Goal: Browse casually

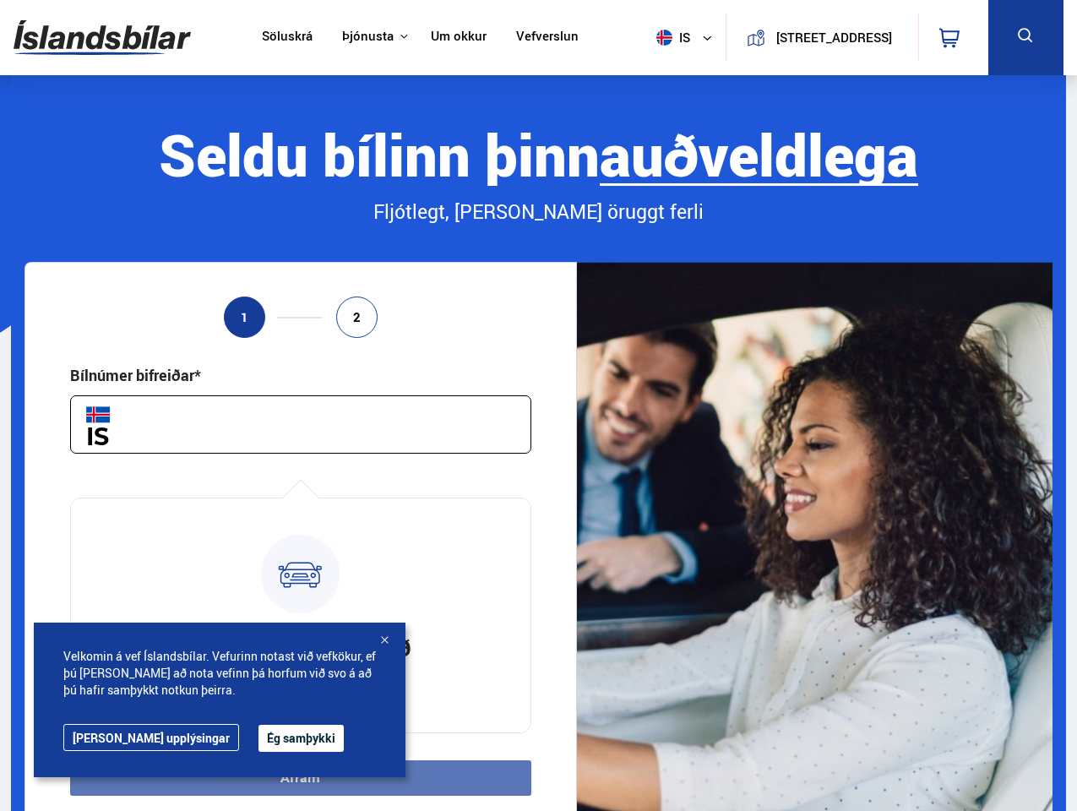
click at [102, 37] on img at bounding box center [102, 37] width 177 height 55
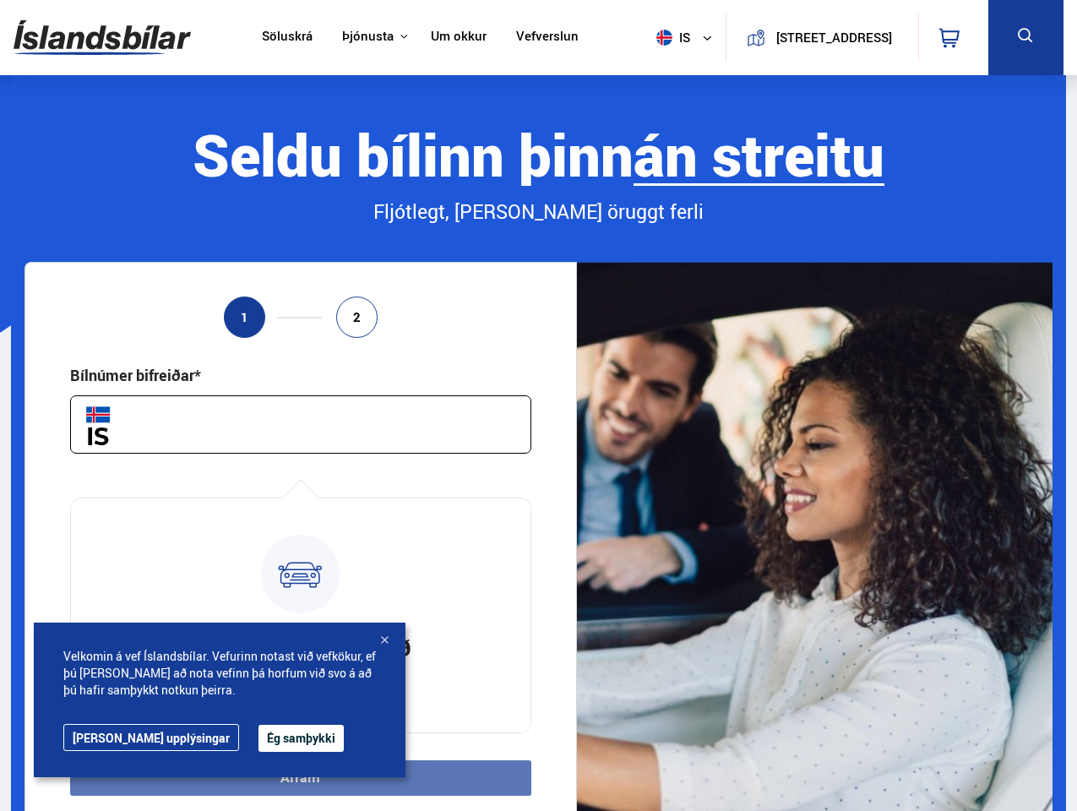
click at [667, 37] on span "is" at bounding box center [670, 38] width 42 height 16
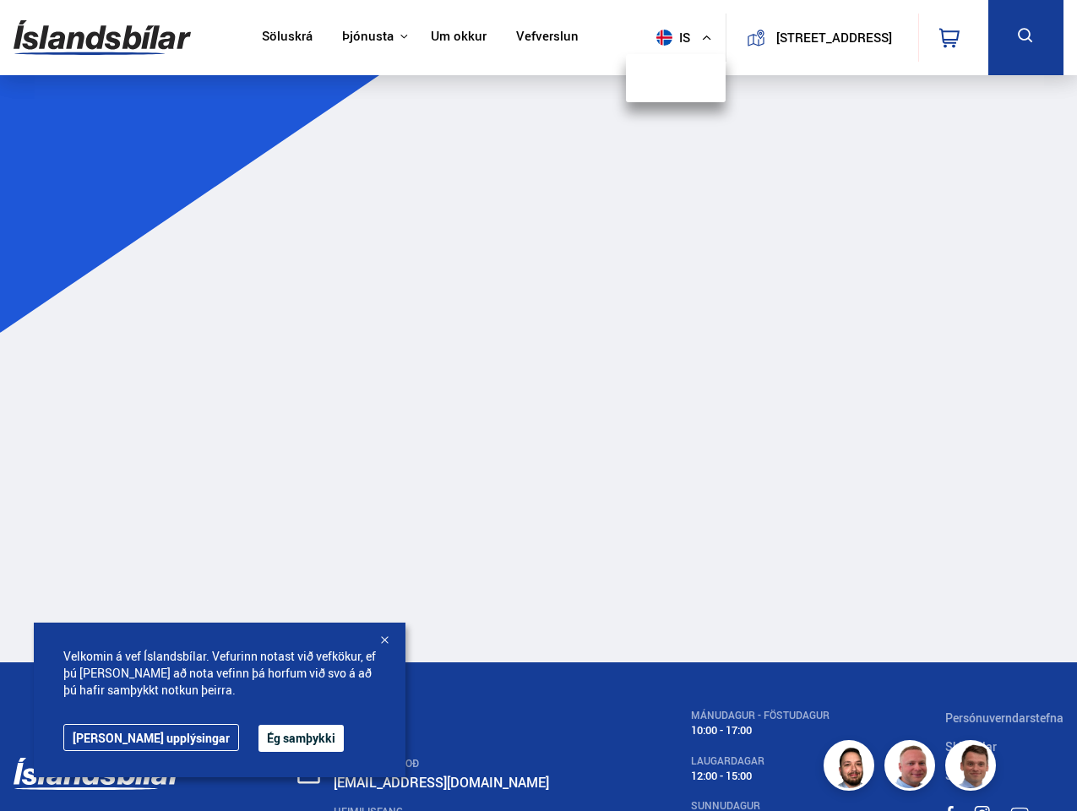
click at [952, 37] on icon at bounding box center [949, 38] width 20 height 20
click at [1025, 37] on icon at bounding box center [1025, 35] width 21 height 21
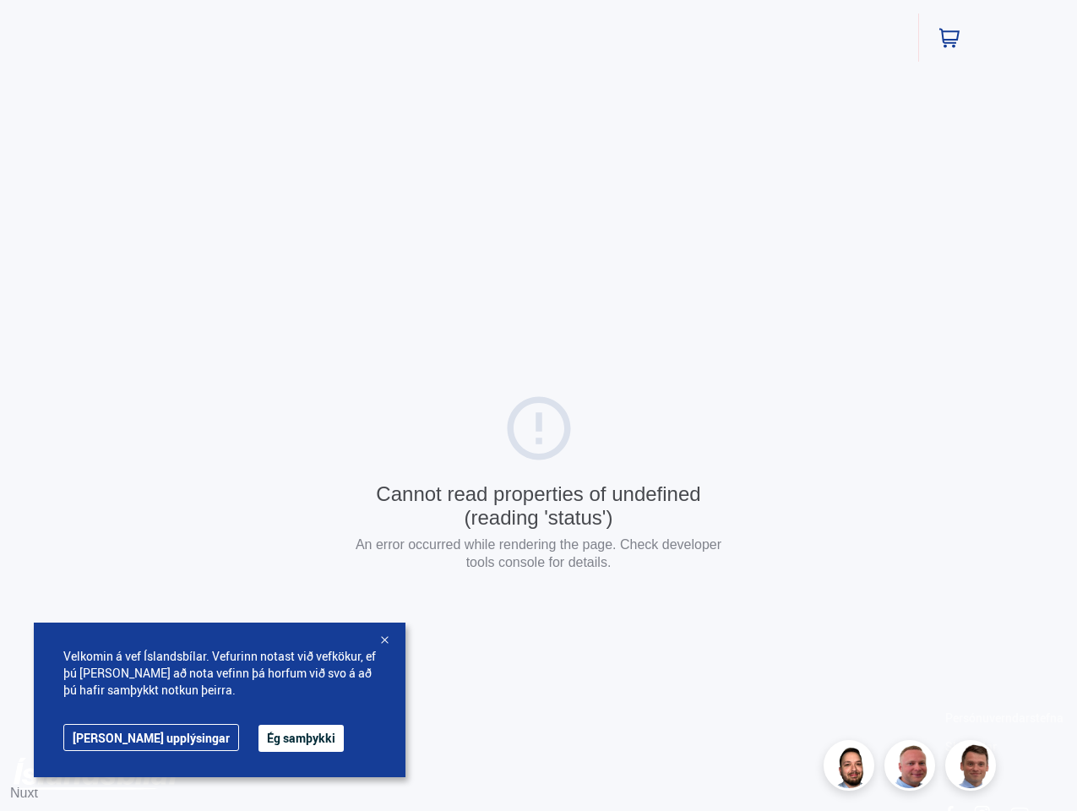
click at [300, 778] on div "Cannot read properties of undefined (reading 'status') An error occurred while …" at bounding box center [538, 484] width 1077 height 969
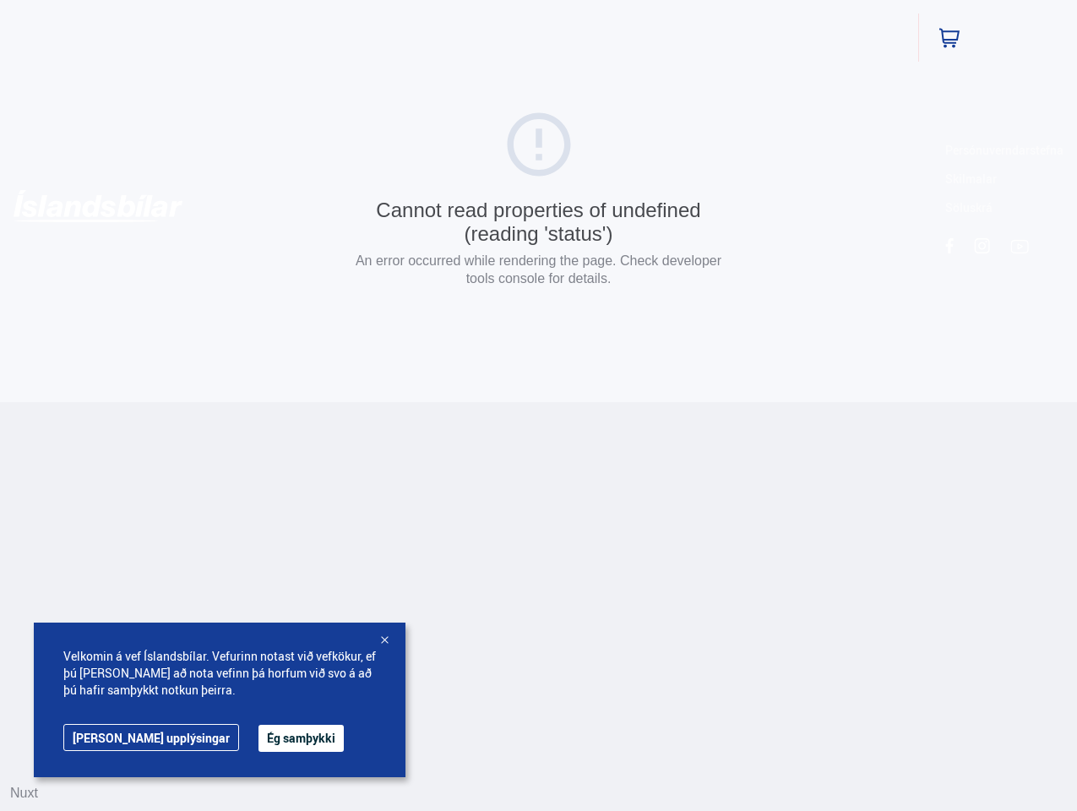
click at [258, 738] on button "Ég samþykki" at bounding box center [300, 737] width 85 height 27
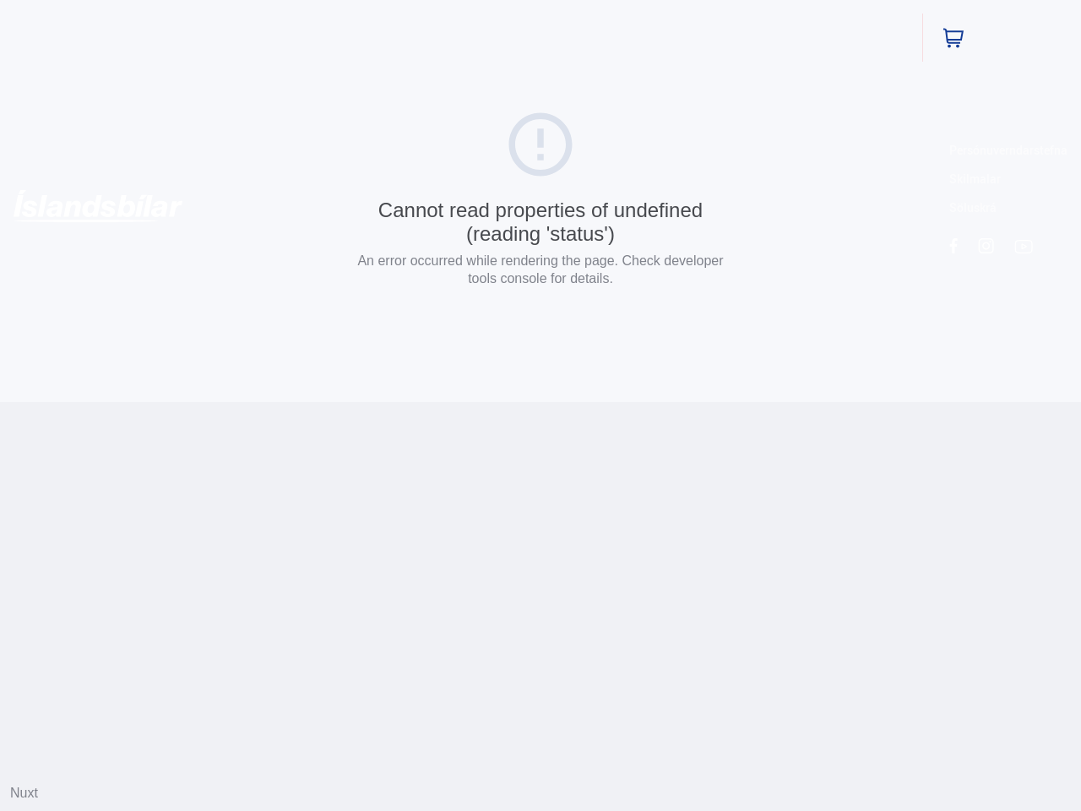
click at [384, 402] on html "Söluskrá Þjónusta Íslandsbílar [DOMAIN_NAME] Íslandsvörn Leiðbeiningar Um okkur…" at bounding box center [540, 201] width 1081 height 402
